Goal: Task Accomplishment & Management: Manage account settings

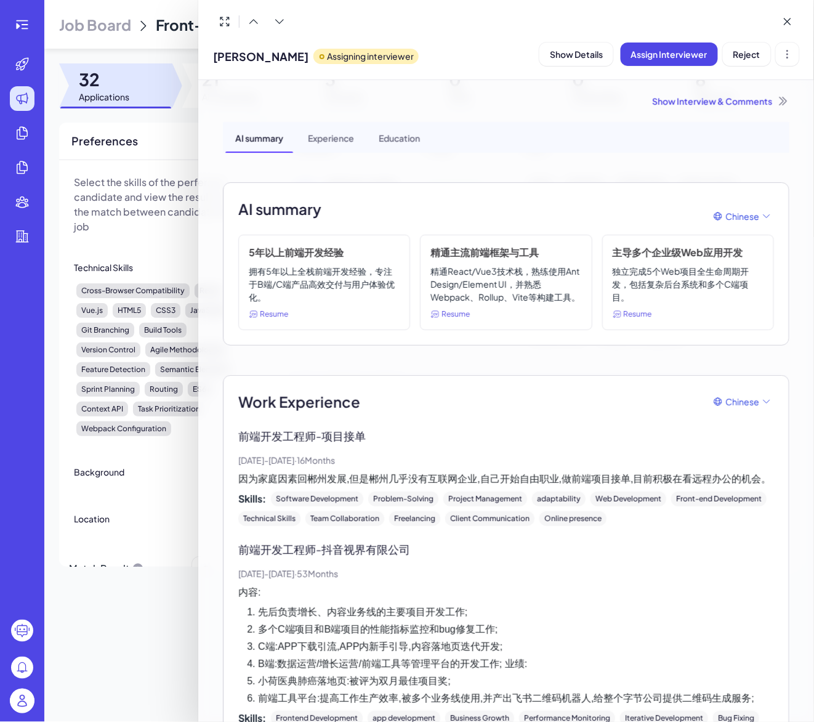
scroll to position [888, 0]
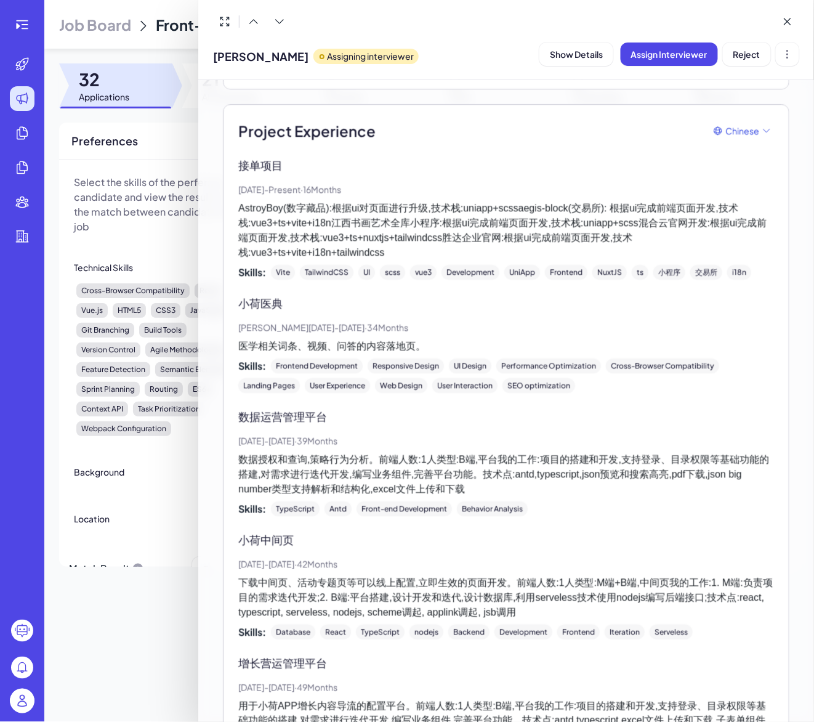
click at [23, 97] on div at bounding box center [407, 361] width 814 height 722
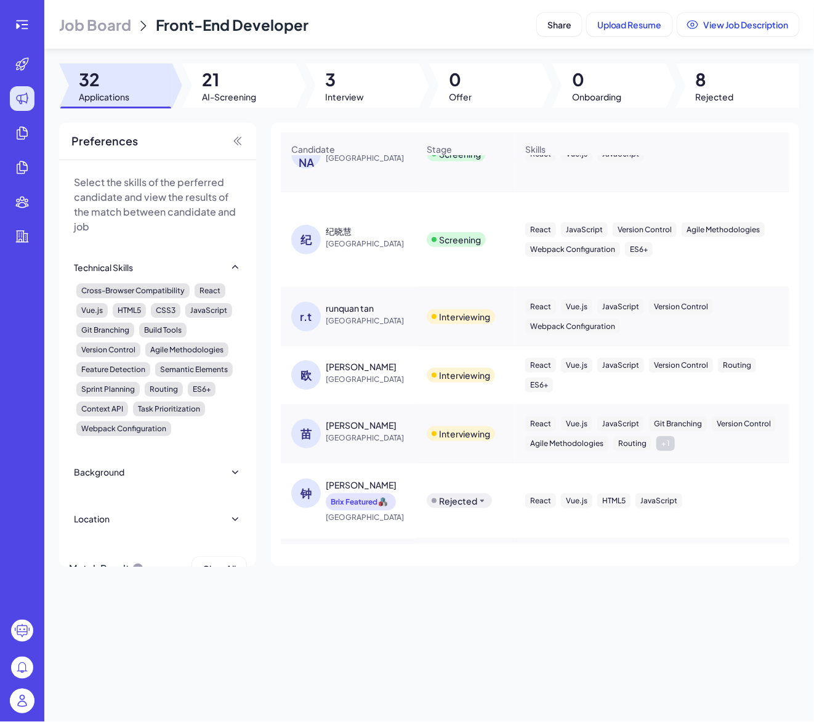
scroll to position [1297, 0]
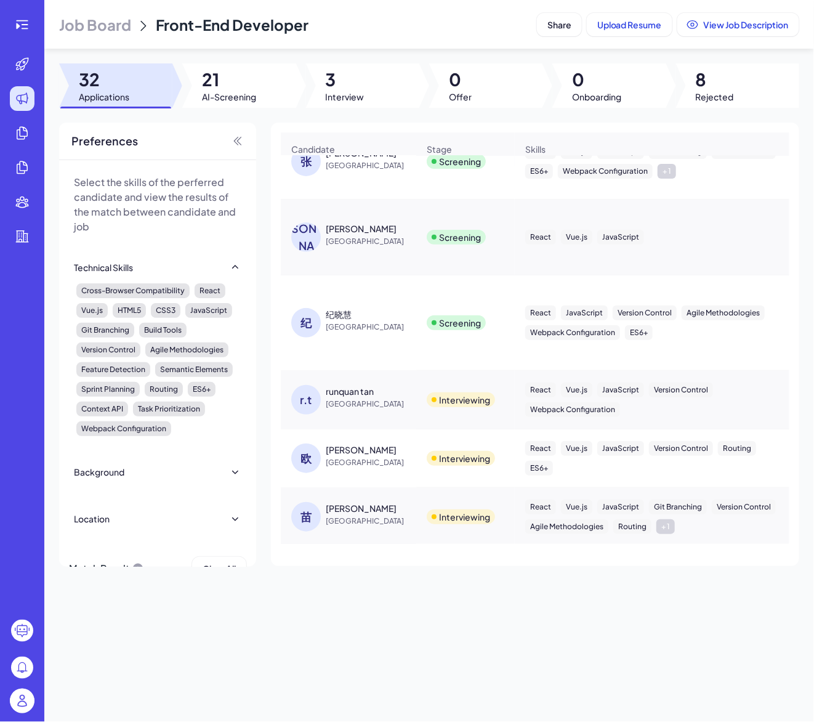
click at [351, 395] on div "runquan tan" at bounding box center [350, 391] width 48 height 12
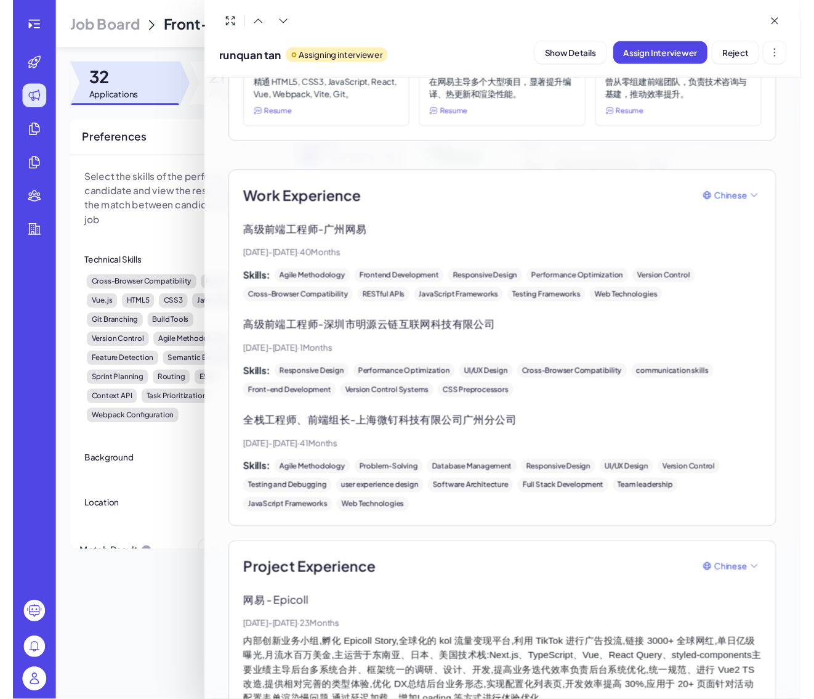
scroll to position [207, 0]
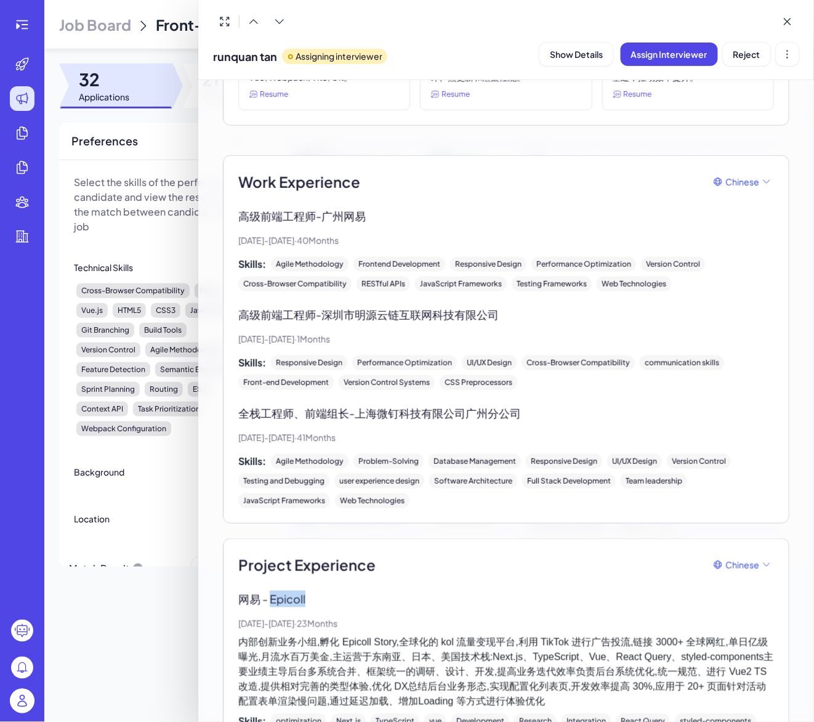
drag, startPoint x: 272, startPoint y: 592, endPoint x: 314, endPoint y: 592, distance: 41.9
click at [314, 592] on p "网易 - Epicoll" at bounding box center [506, 599] width 536 height 17
copy p "Epicoll"
click at [387, 45] on div "runquan tan Assigning interviewer" at bounding box center [300, 53] width 174 height 31
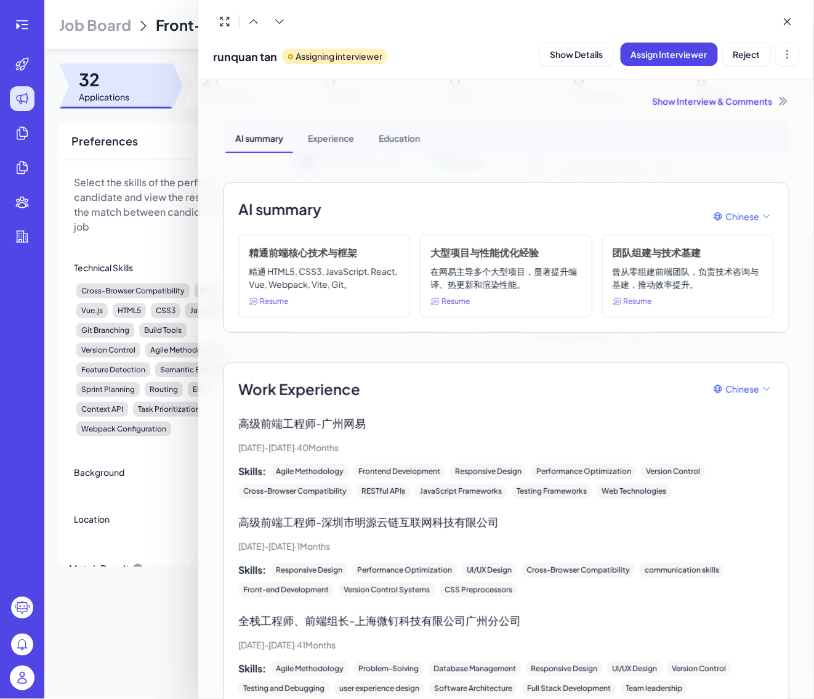
scroll to position [0, 0]
click at [440, 18] on div at bounding box center [506, 21] width 586 height 23
click at [352, 134] on div "Experience" at bounding box center [331, 137] width 66 height 31
click at [277, 129] on div "AI summary" at bounding box center [259, 137] width 68 height 31
click at [412, 141] on div "Education" at bounding box center [399, 137] width 61 height 31
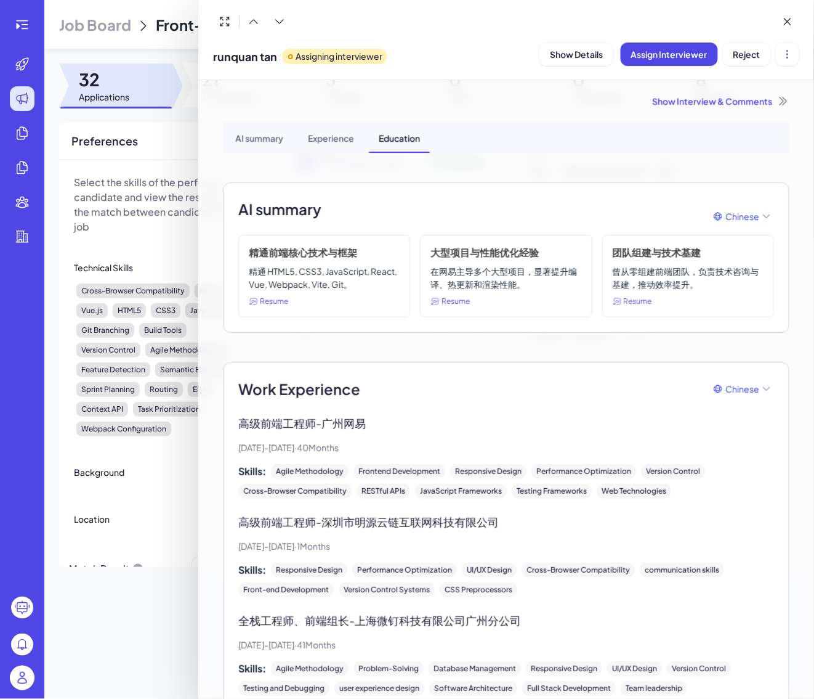
click at [274, 131] on div "AI summary" at bounding box center [259, 137] width 68 height 31
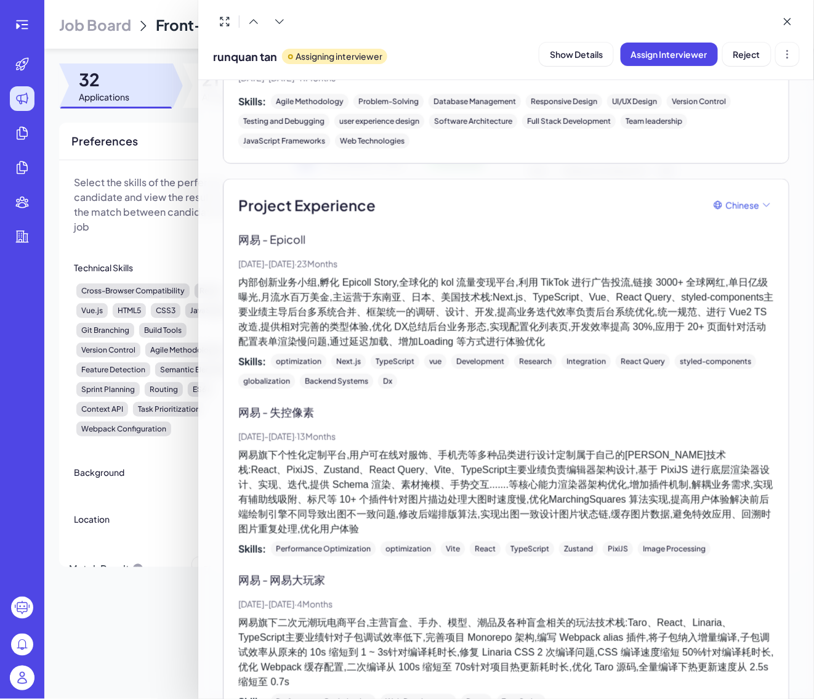
scroll to position [568, 0]
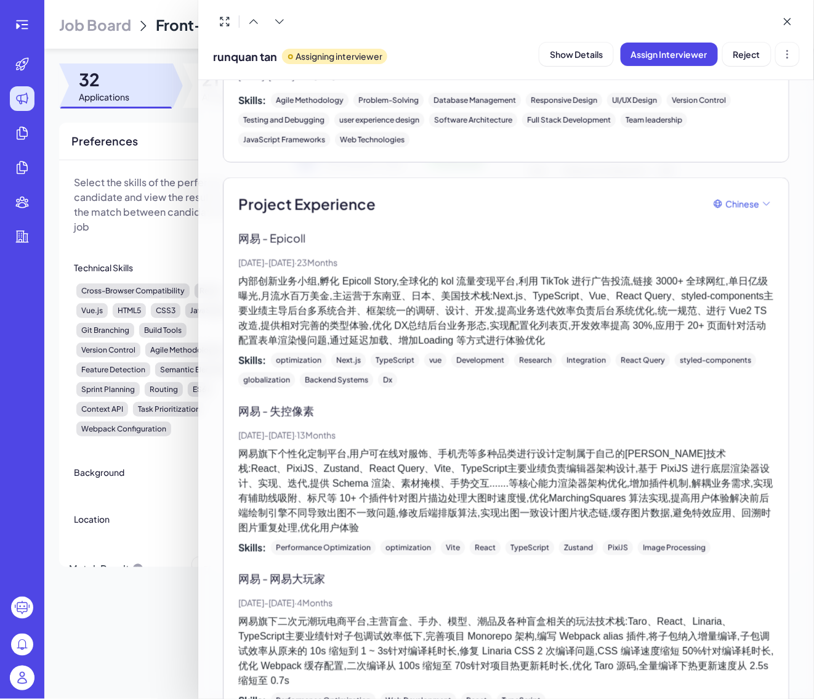
click at [400, 245] on div "网易 - Epicoll Apr, 2023 - Mar, 2025 · 23 Months 内部创新业务小组,孵化 Epicoll Story,全球化的 k…" at bounding box center [506, 309] width 536 height 158
click at [489, 447] on p "网易旗下个性化定制平台,用户可在线对服饰、手机壳等多种品类进行设计定制属于自己的周边技术栈:React、PixiJS、Zustand、React Query、…" at bounding box center [506, 491] width 536 height 89
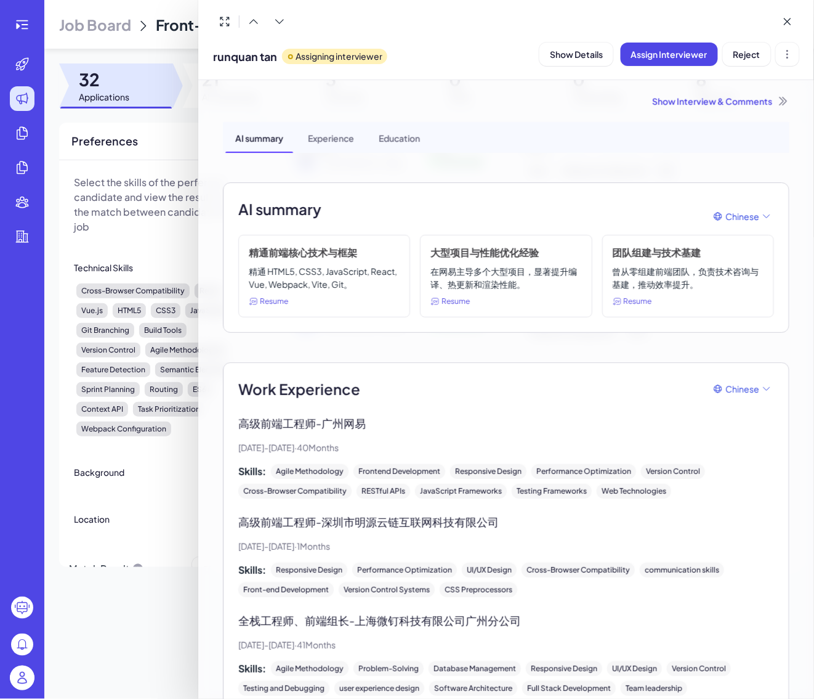
scroll to position [0, 0]
click at [320, 132] on div "Experience" at bounding box center [331, 137] width 66 height 31
click at [418, 138] on div "Education" at bounding box center [399, 137] width 61 height 31
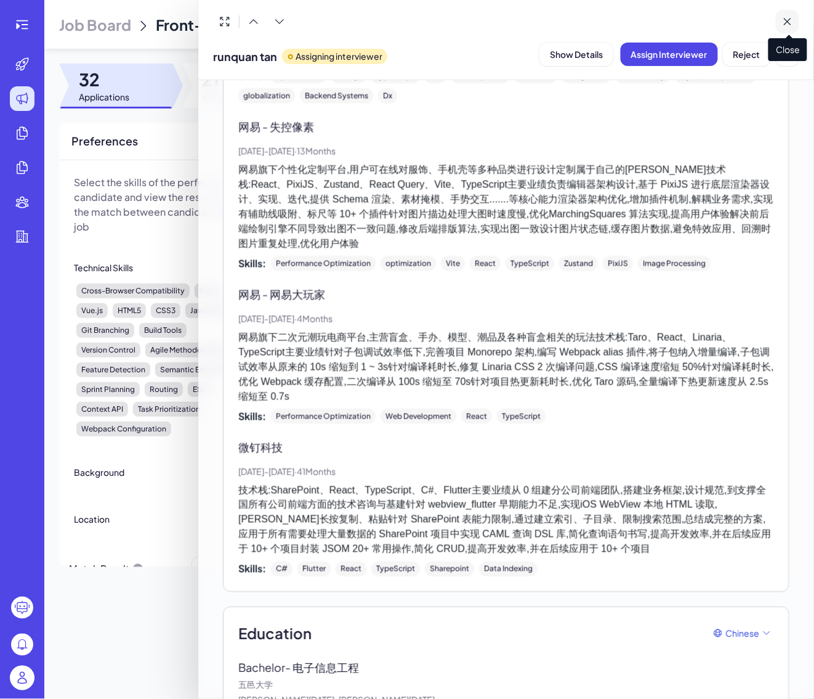
click at [784, 18] on icon at bounding box center [788, 21] width 12 height 12
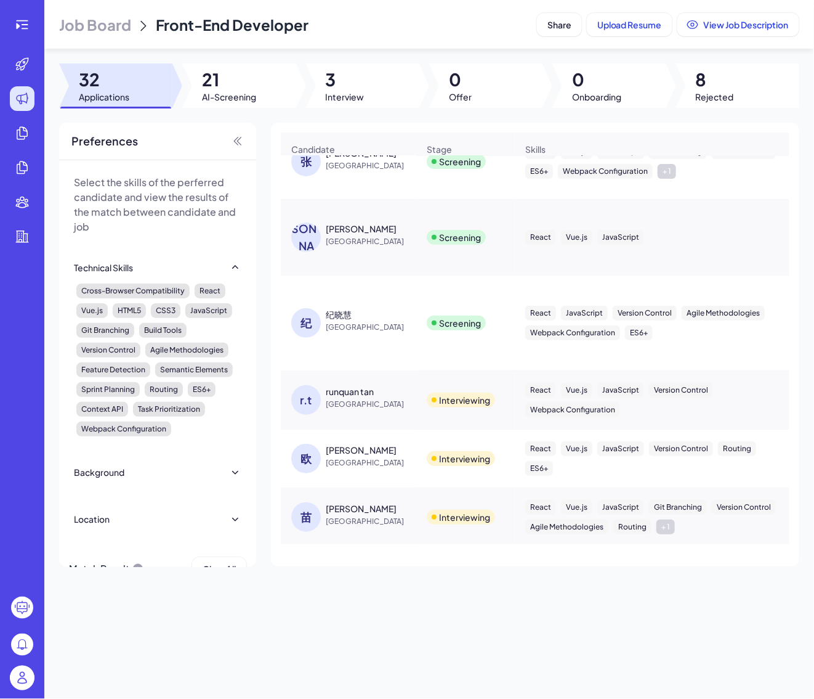
click at [345, 397] on div "runquan tan" at bounding box center [350, 391] width 48 height 12
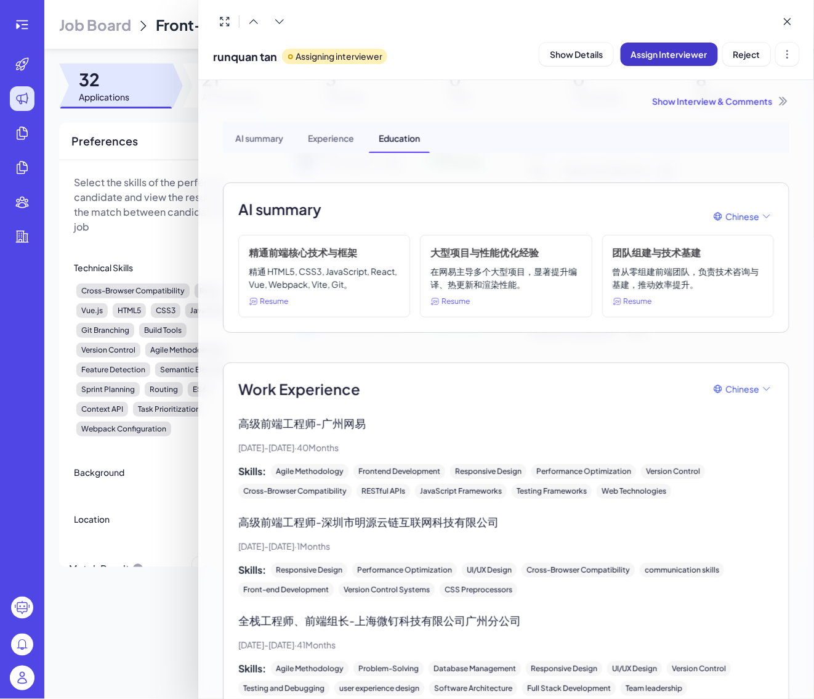
scroll to position [0, 0]
click at [782, 18] on icon at bounding box center [788, 21] width 12 height 12
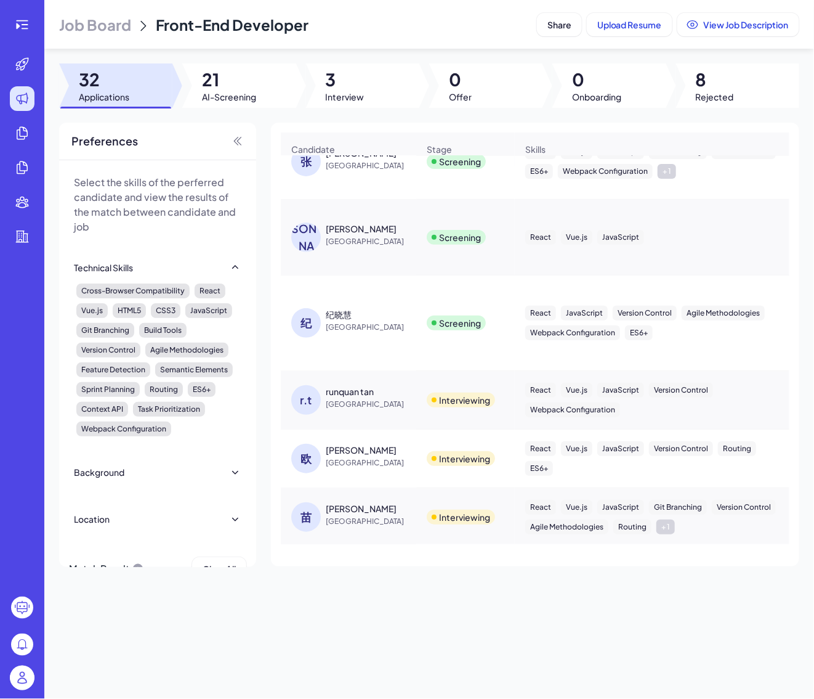
click at [357, 407] on span "[GEOGRAPHIC_DATA]" at bounding box center [372, 404] width 92 height 12
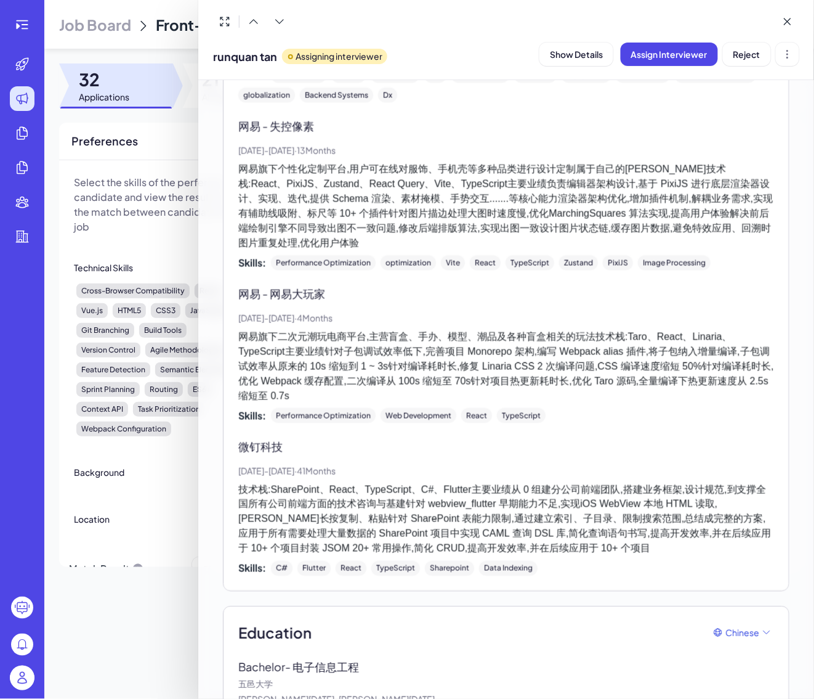
scroll to position [853, 0]
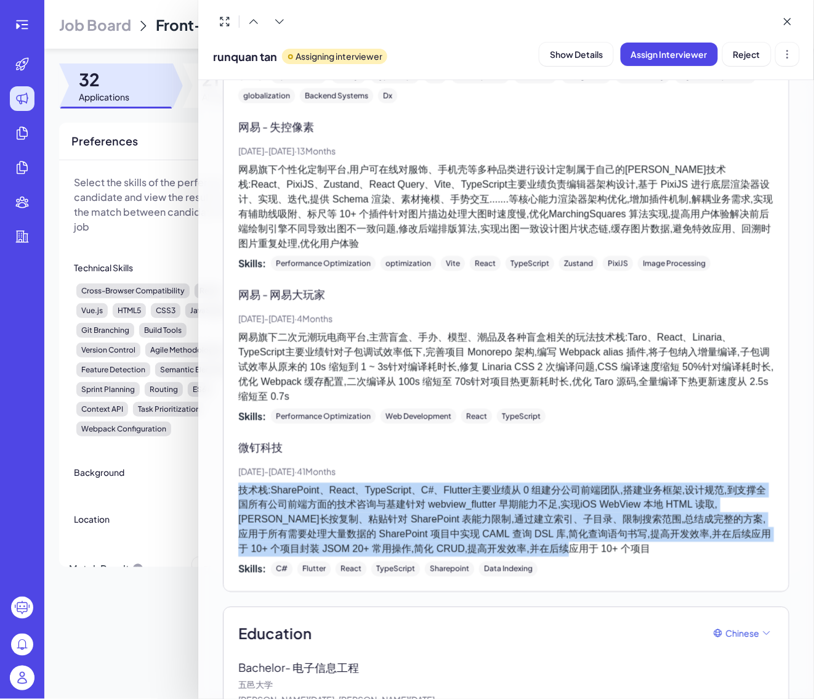
drag, startPoint x: 511, startPoint y: 513, endPoint x: 237, endPoint y: 456, distance: 280.1
click at [237, 456] on div "Project Experience Chinese 网易 - Epicoll Apr, 2023 - Mar, 2025 · 23 Months 内部创新业…" at bounding box center [506, 242] width 567 height 699
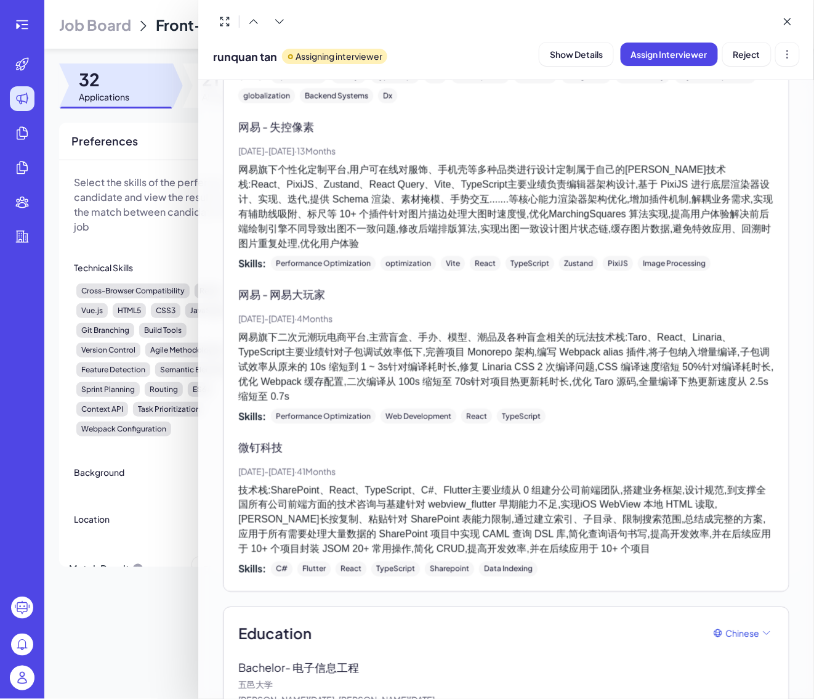
click at [402, 482] on p "技术栈:SharePoint、React、TypeScript、C#、Flutter主要业绩从 0 组建分公司前端团队,搭建业务框架,设计规范,到支撑全国所有…" at bounding box center [506, 519] width 536 height 74
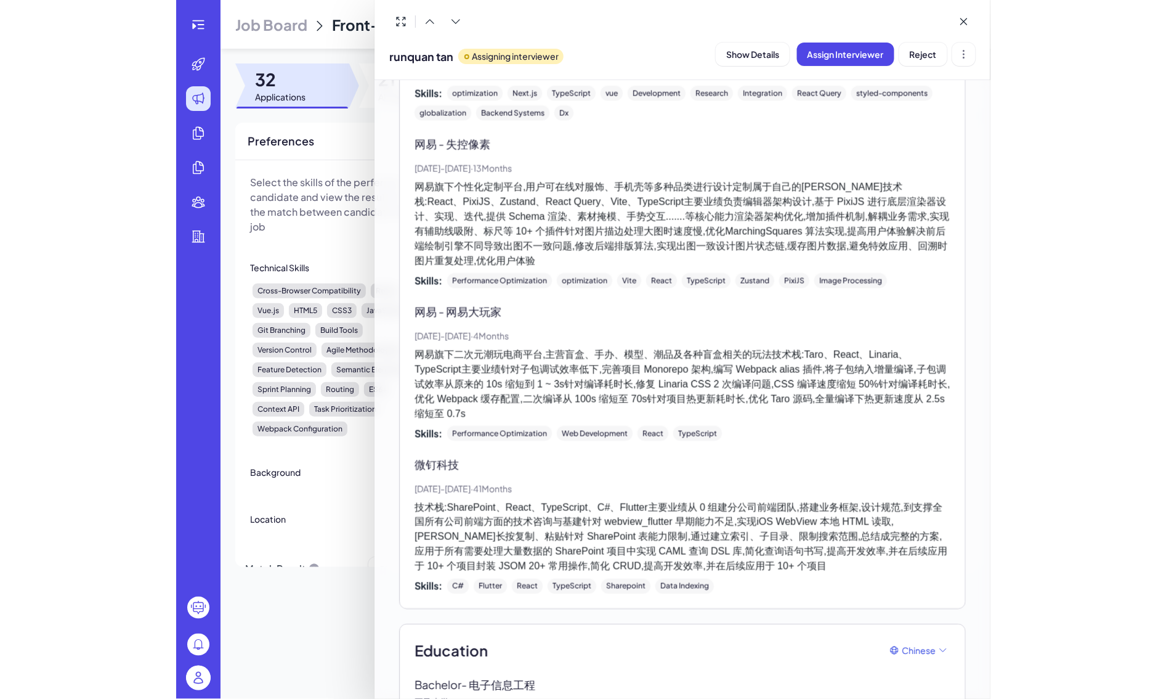
scroll to position [790, 0]
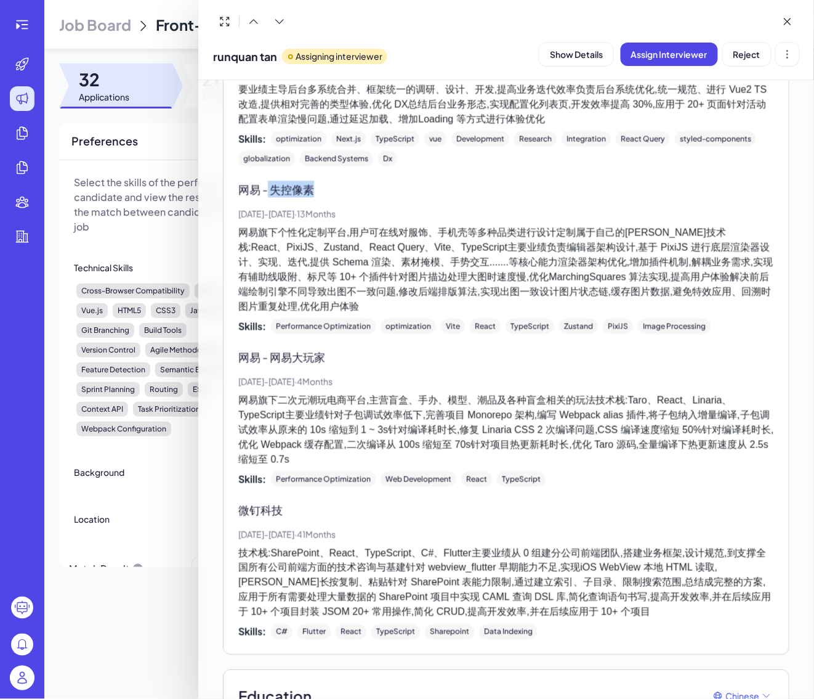
drag, startPoint x: 269, startPoint y: 181, endPoint x: 323, endPoint y: 181, distance: 54.2
click at [323, 181] on p "网易 - 失控像素" at bounding box center [506, 189] width 536 height 17
copy p "失控像素"
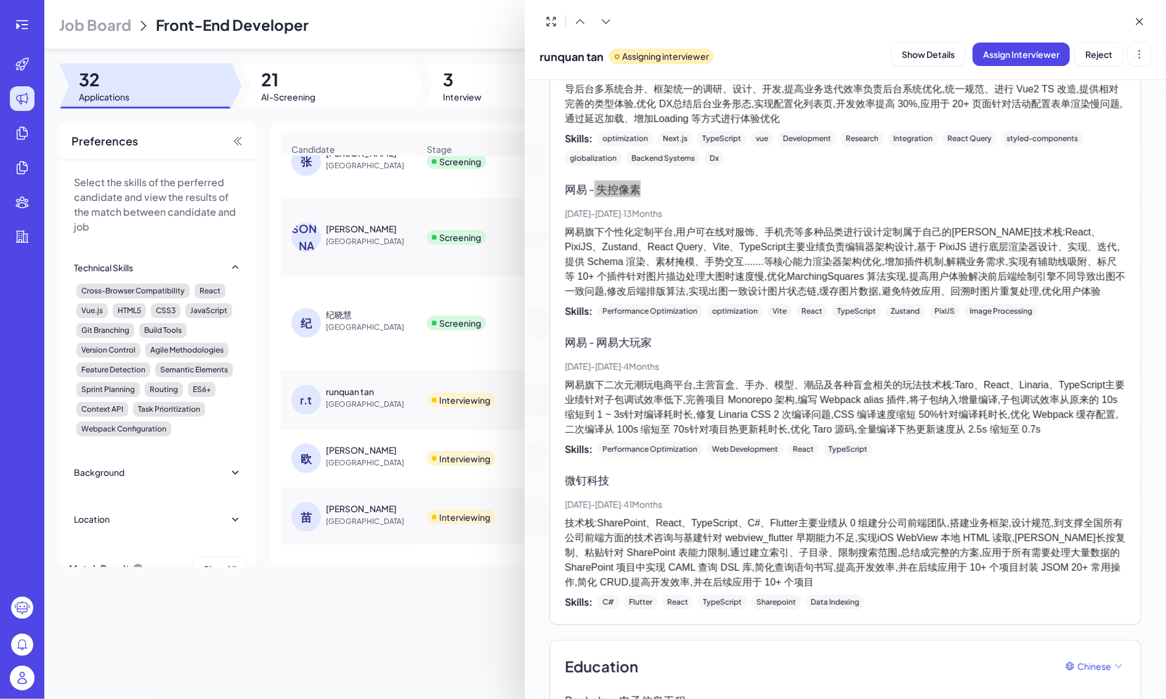
drag, startPoint x: 469, startPoint y: 142, endPoint x: 1117, endPoint y: 181, distance: 649.3
click at [814, 181] on p "网易 - 失控像素" at bounding box center [845, 189] width 561 height 17
click at [737, 163] on div "Project Experience Chinese 网易 - Epicoll Apr, 2023 - Mar, 2025 · 23 Months 内部创新业…" at bounding box center [845, 290] width 561 height 638
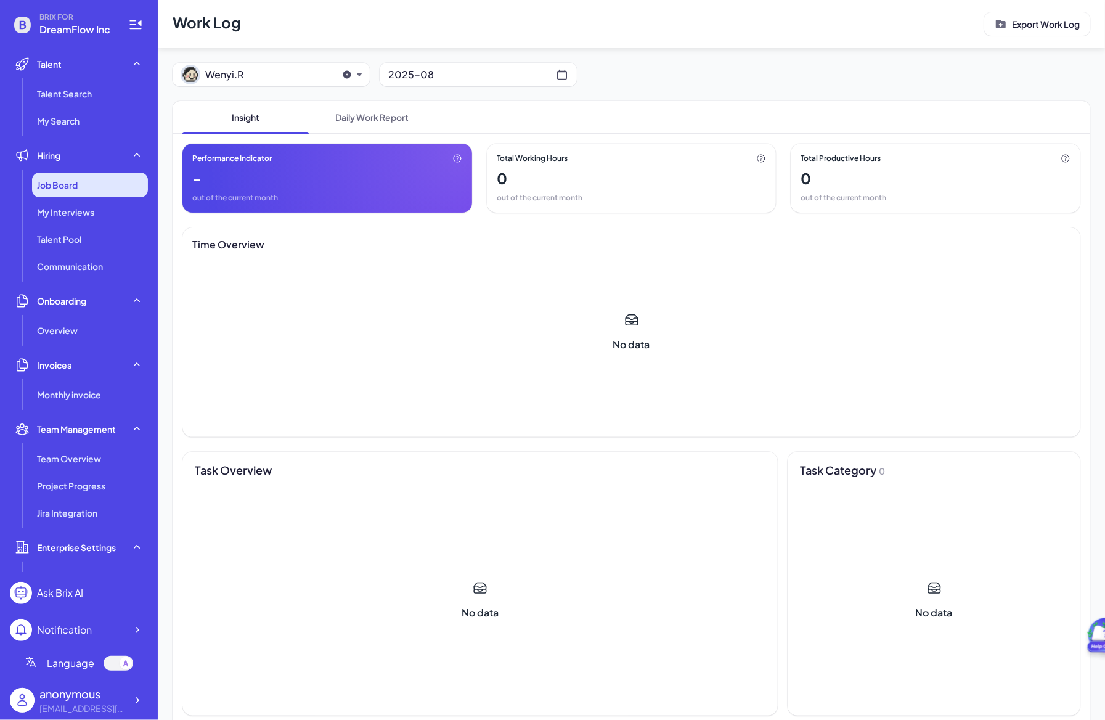
click at [70, 185] on span "Job Board" at bounding box center [57, 185] width 41 height 12
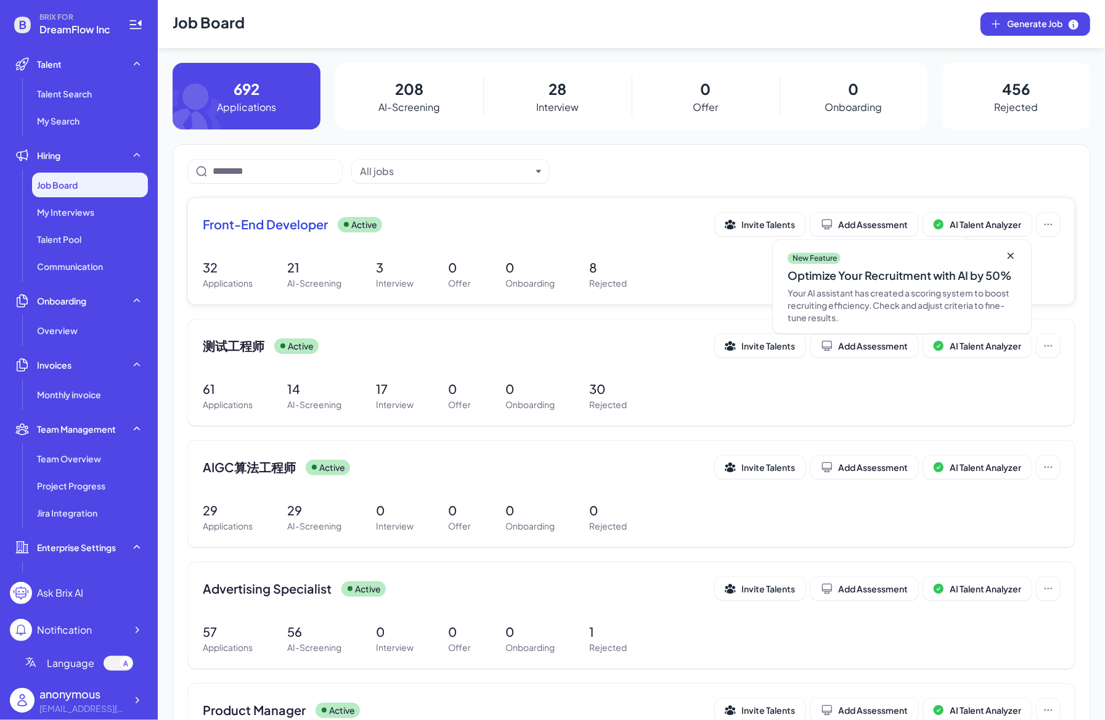
click at [253, 229] on span "Front-End Developer" at bounding box center [265, 224] width 125 height 17
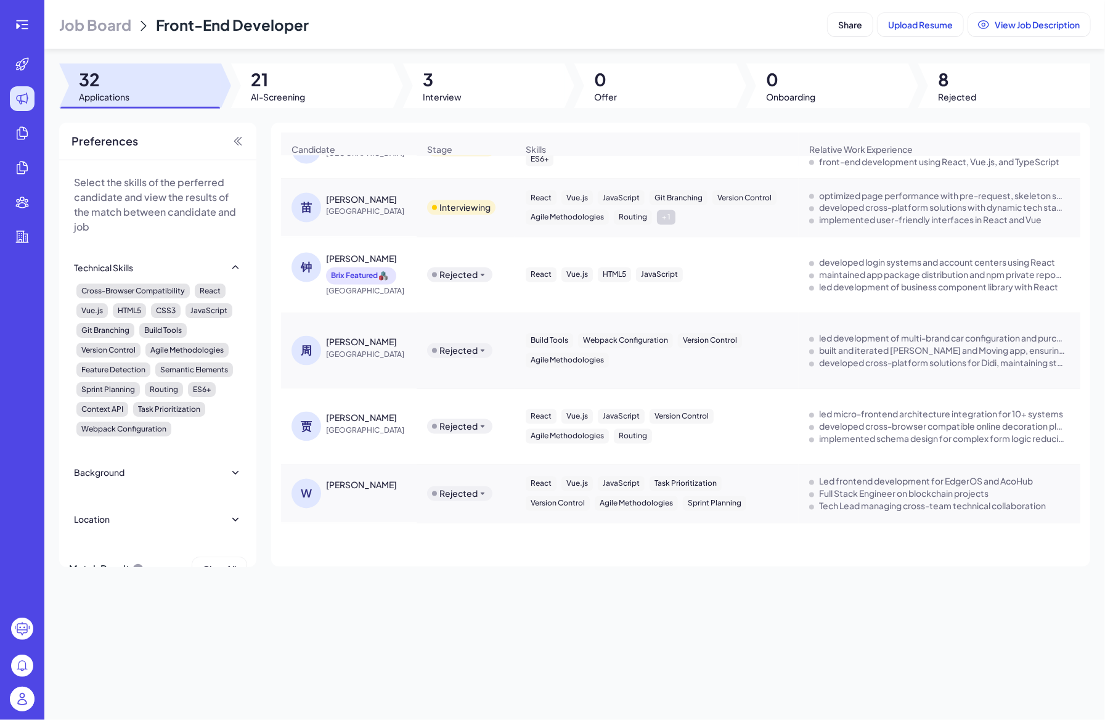
scroll to position [1460, 0]
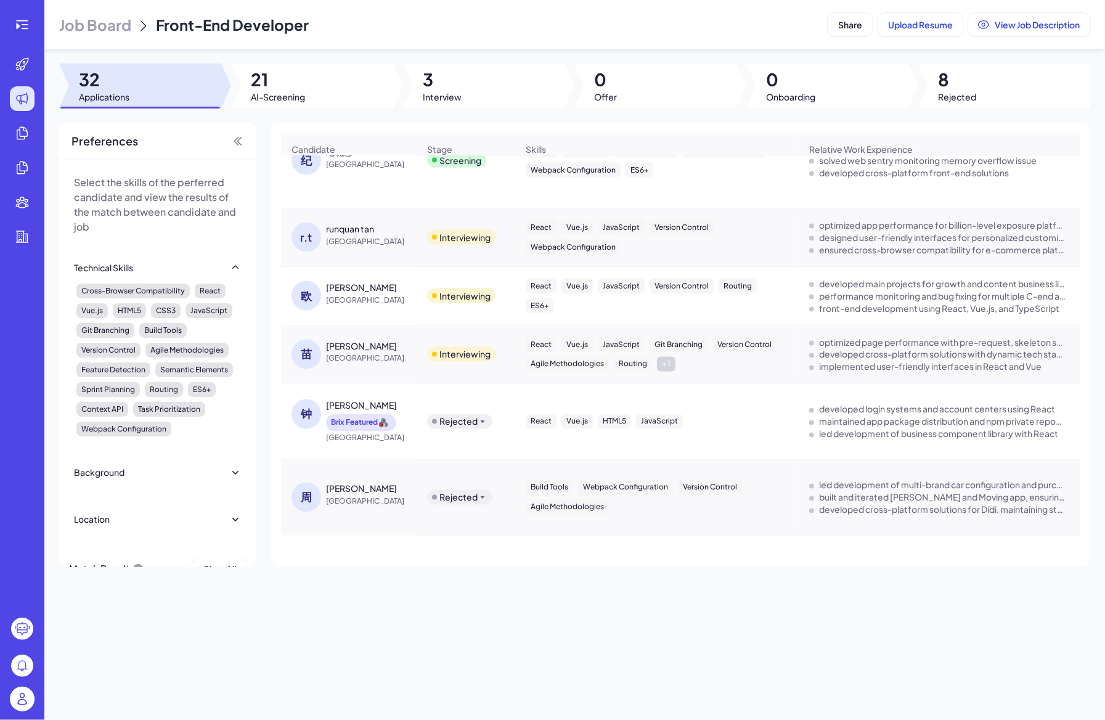
click at [343, 232] on div "runquan tan" at bounding box center [350, 228] width 48 height 12
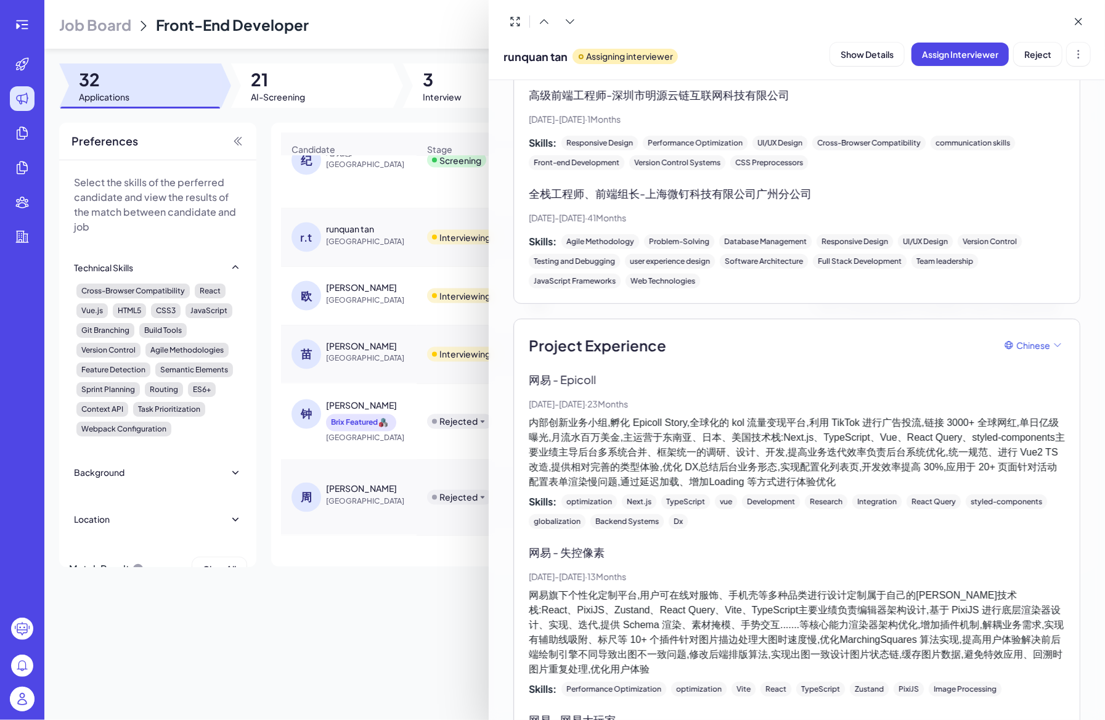
scroll to position [450, 0]
drag, startPoint x: 562, startPoint y: 551, endPoint x: 612, endPoint y: 551, distance: 49.9
click at [612, 551] on p "网易 - 失控像素" at bounding box center [797, 553] width 536 height 17
copy p "失控像素"
